Goal: Transaction & Acquisition: Purchase product/service

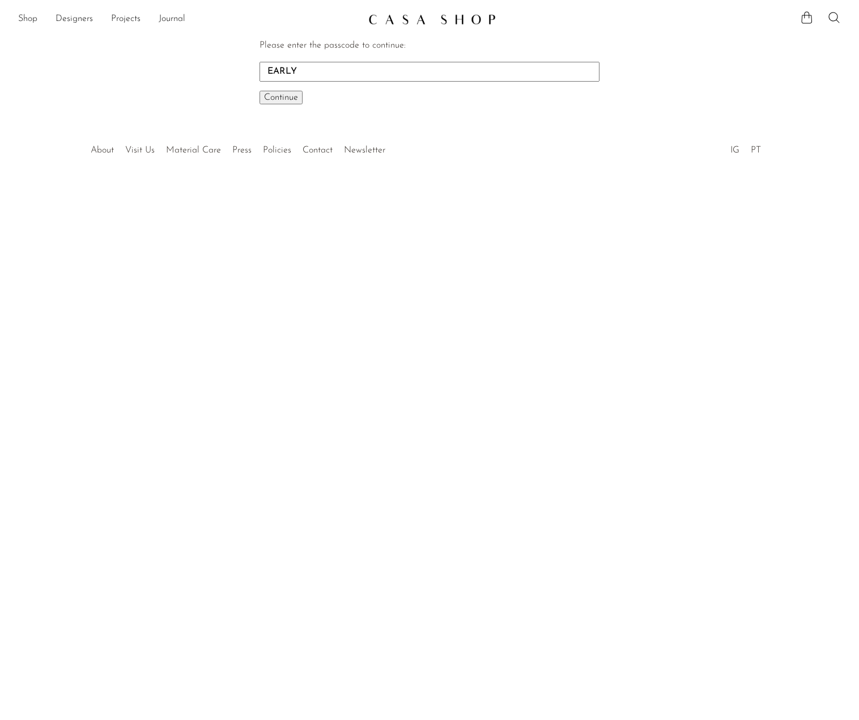
type input "EARLY"
click at [260, 91] on button "Continue One moment..." at bounding box center [281, 98] width 43 height 14
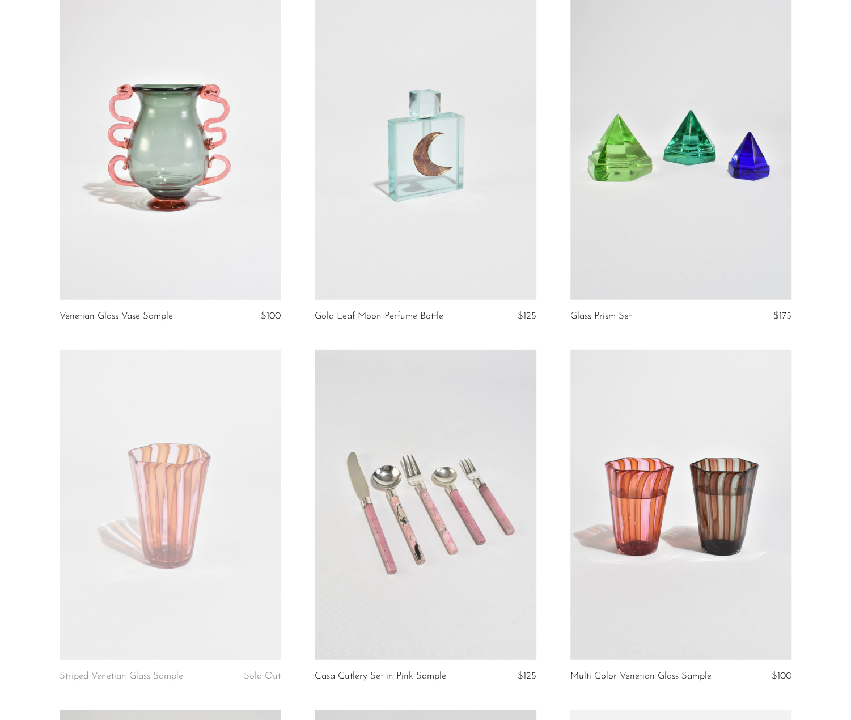
scroll to position [1700, 0]
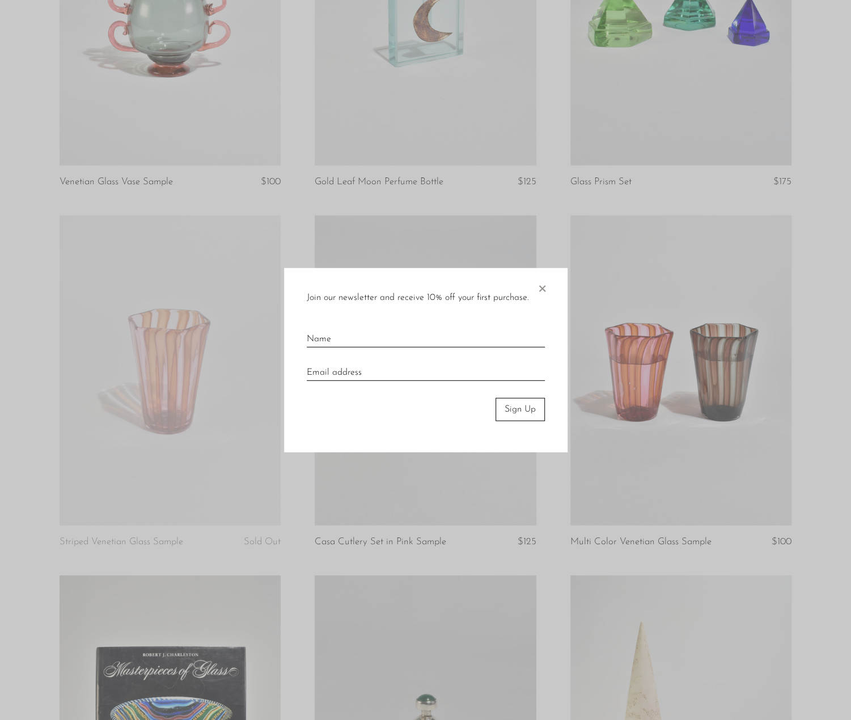
click at [539, 287] on span "×" at bounding box center [541, 286] width 11 height 36
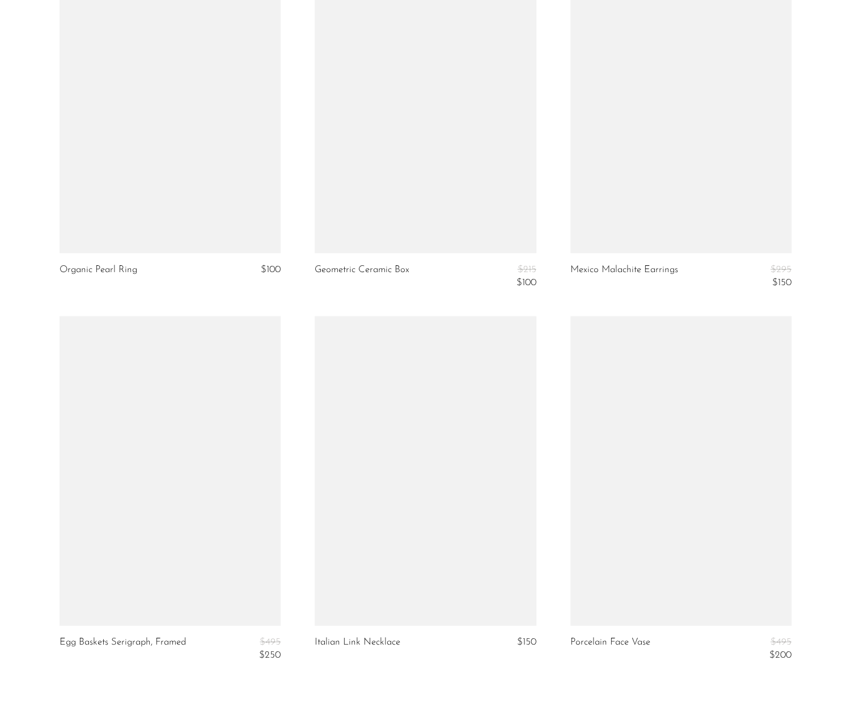
scroll to position [3966, 0]
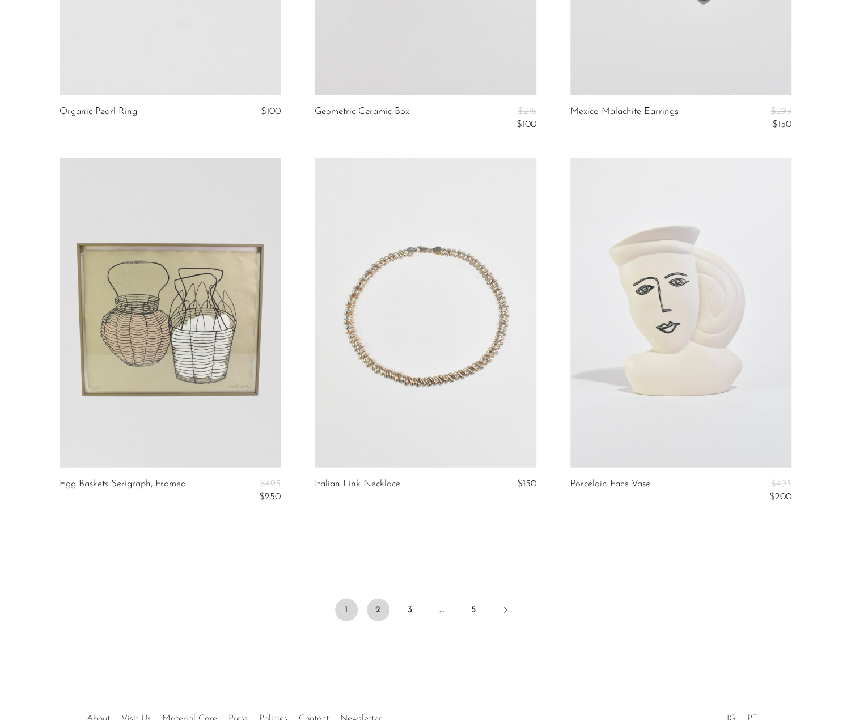
click at [375, 615] on link "2" at bounding box center [378, 609] width 23 height 23
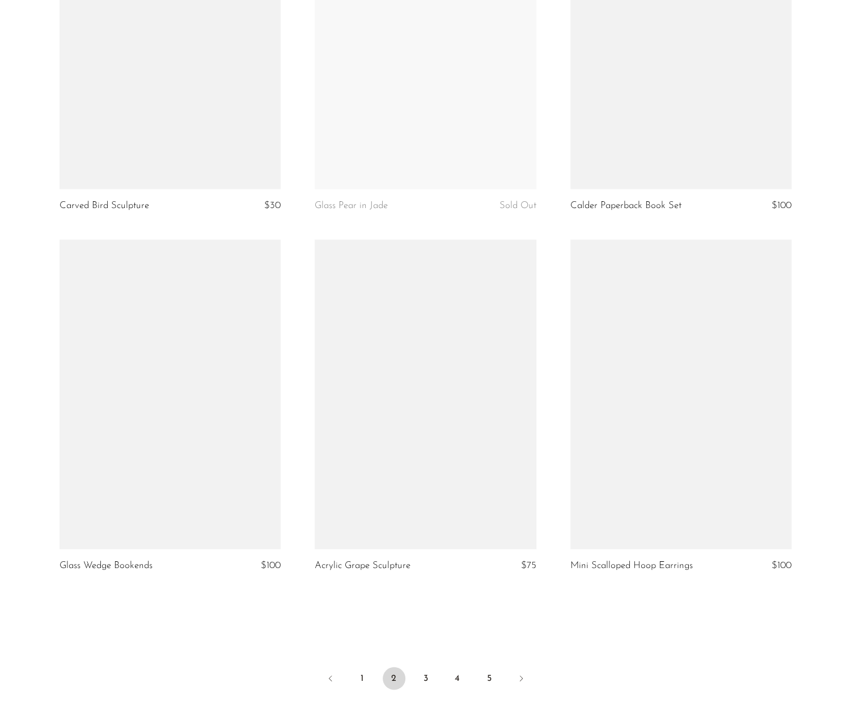
scroll to position [4015, 0]
